Goal: Use online tool/utility: Utilize a website feature to perform a specific function

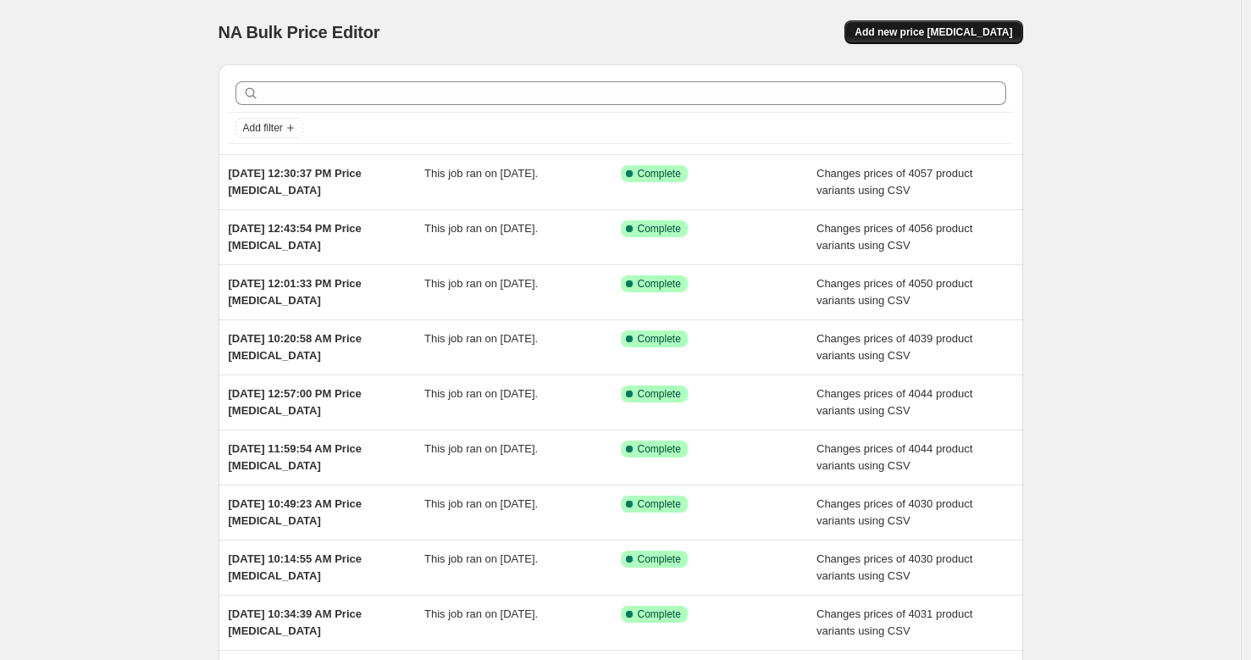
click at [916, 38] on span "Add new price [MEDICAL_DATA]" at bounding box center [934, 32] width 158 height 14
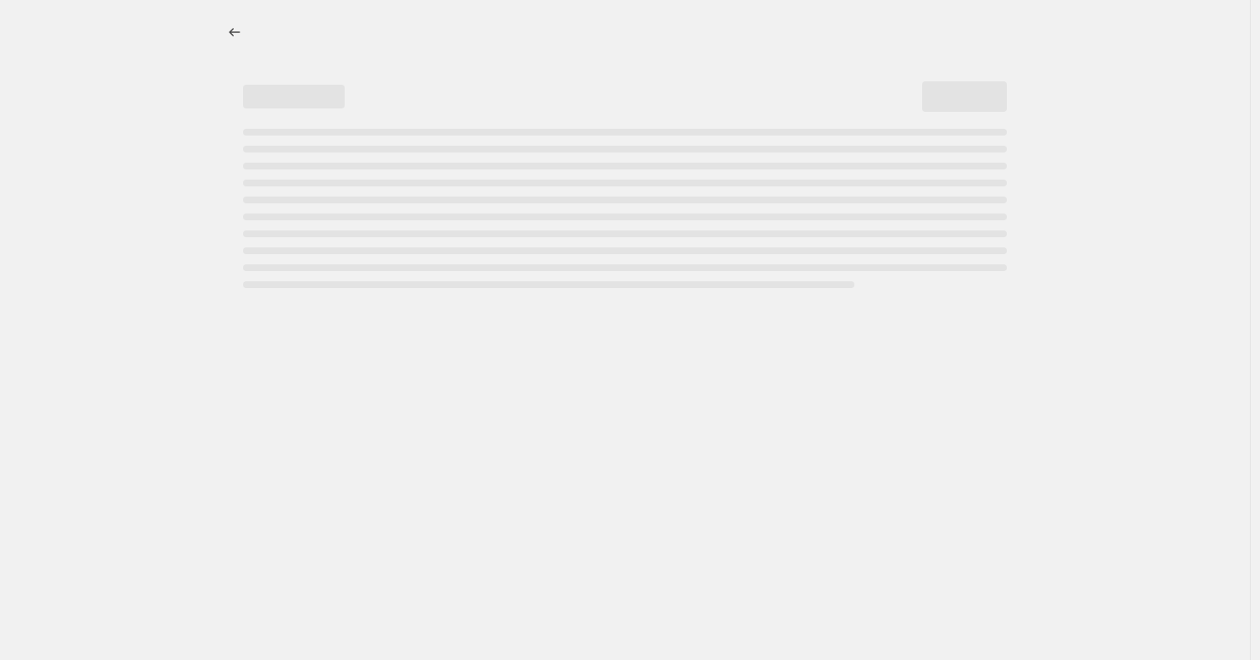
select select "percentage"
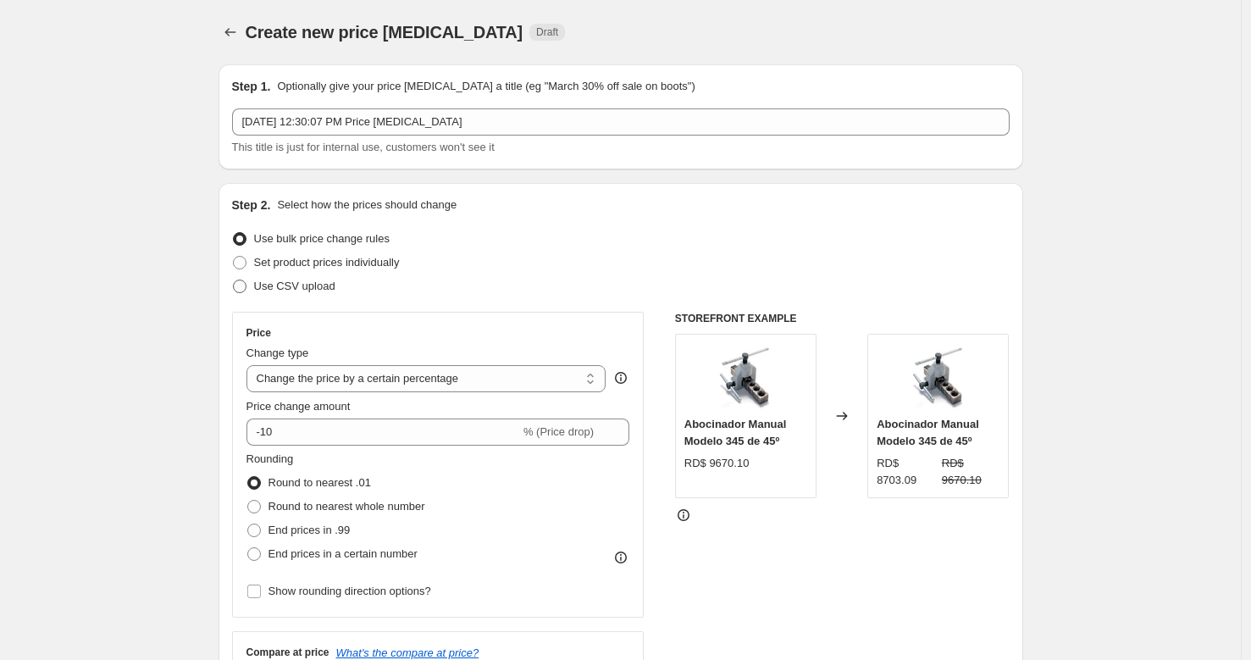
click at [305, 294] on span "Use CSV upload" at bounding box center [294, 286] width 81 height 17
click at [234, 280] on input "Use CSV upload" at bounding box center [233, 279] width 1 height 1
radio input "true"
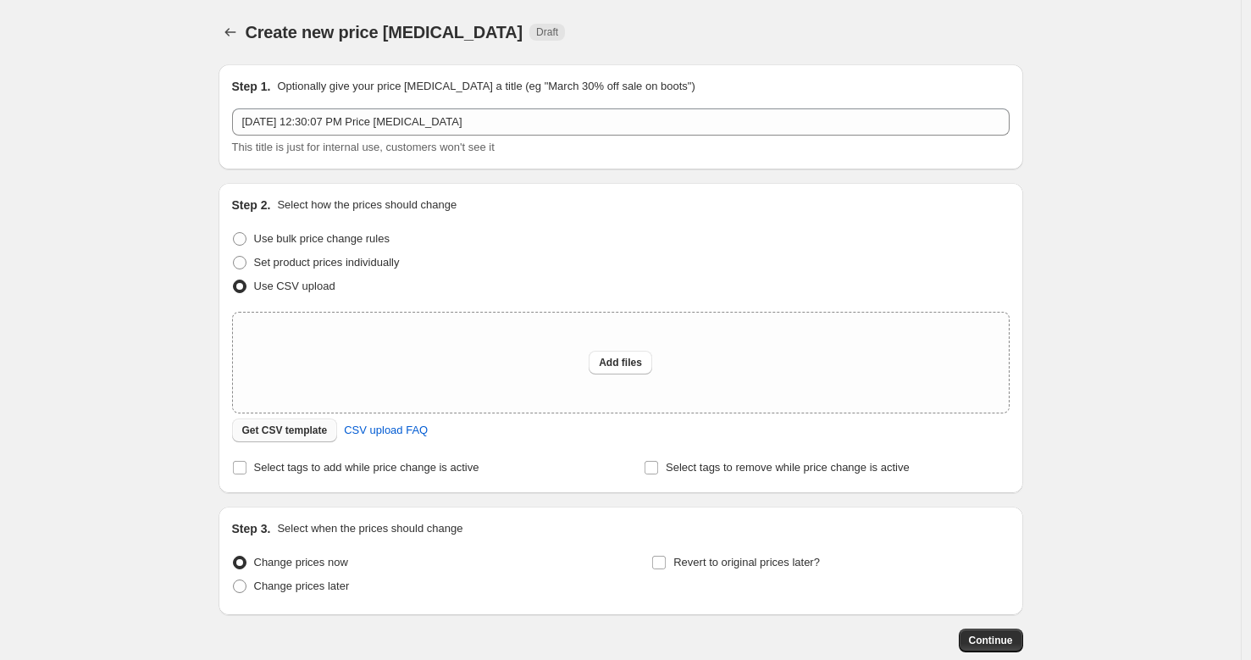
click at [298, 435] on span "Get CSV template" at bounding box center [285, 430] width 86 height 14
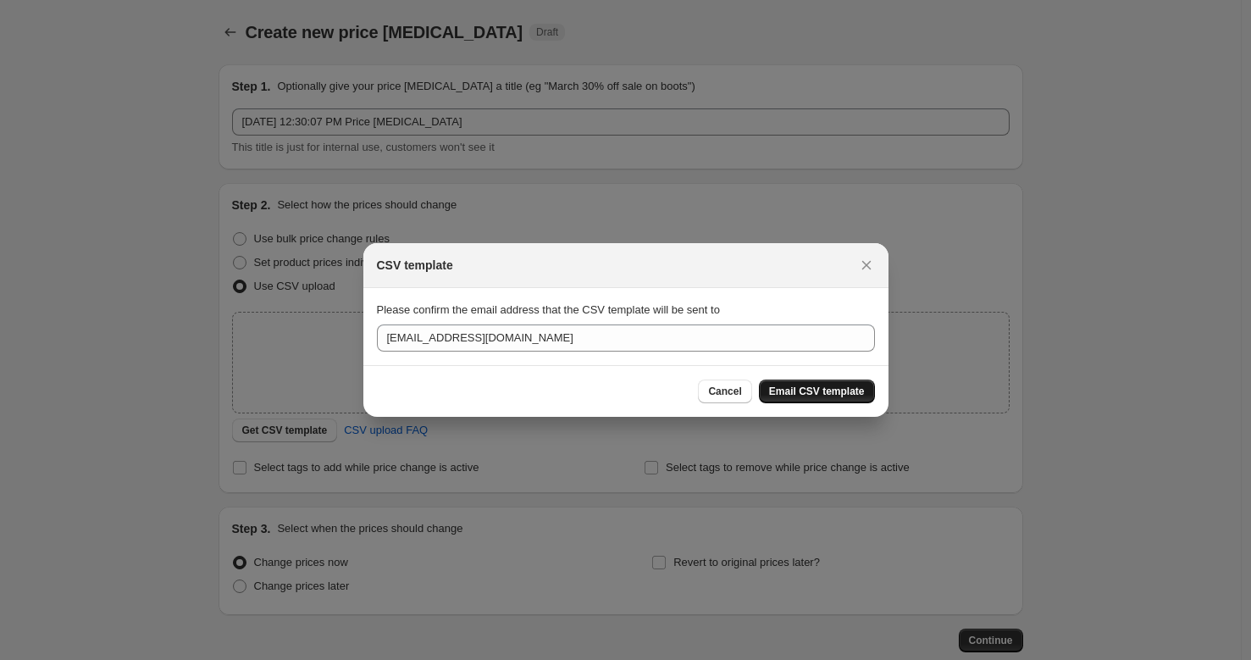
click at [847, 390] on span "Email CSV template" at bounding box center [817, 392] width 96 height 14
